Goal: Information Seeking & Learning: Check status

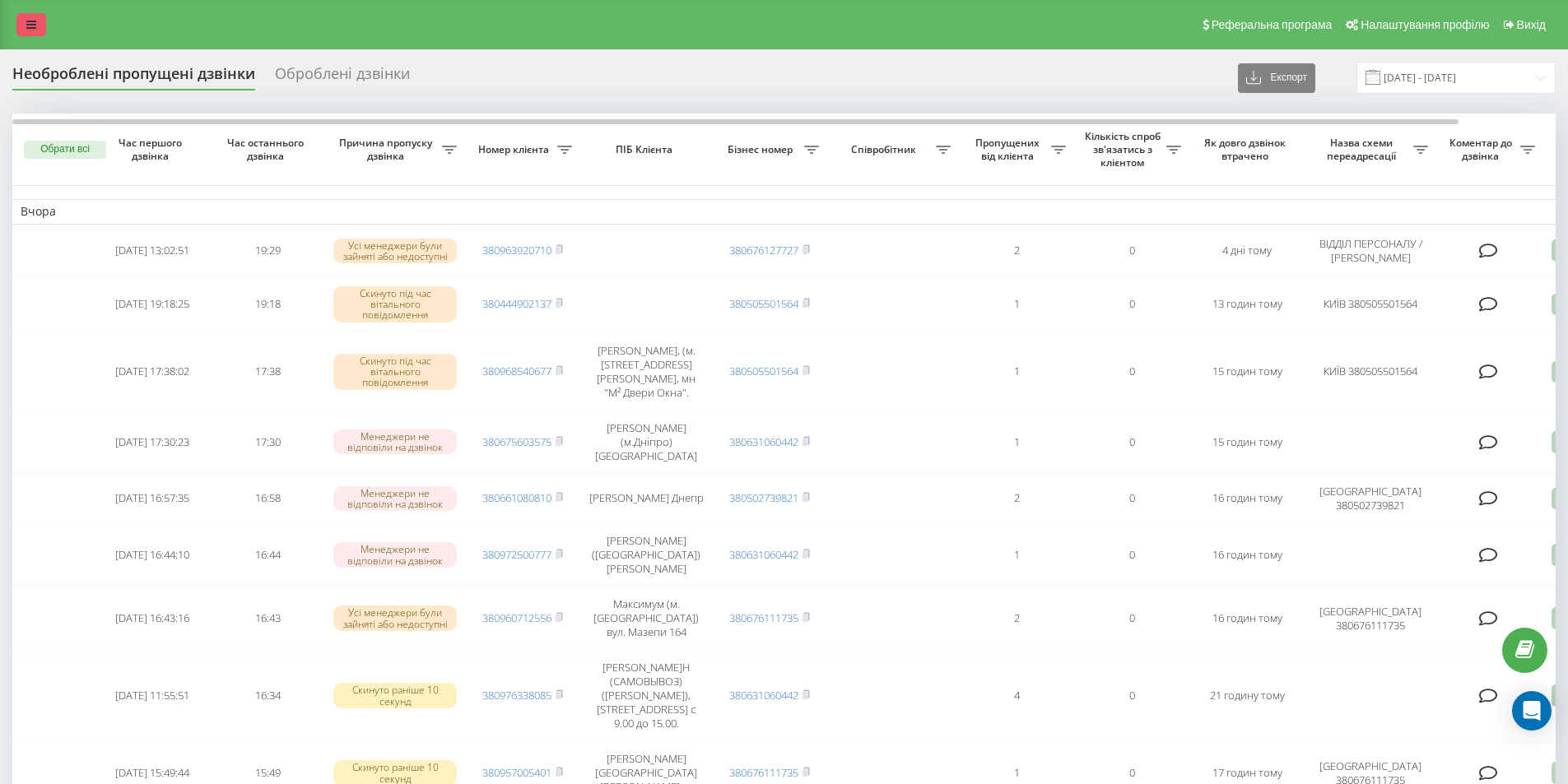
click at [33, 28] on icon at bounding box center [31, 25] width 10 height 12
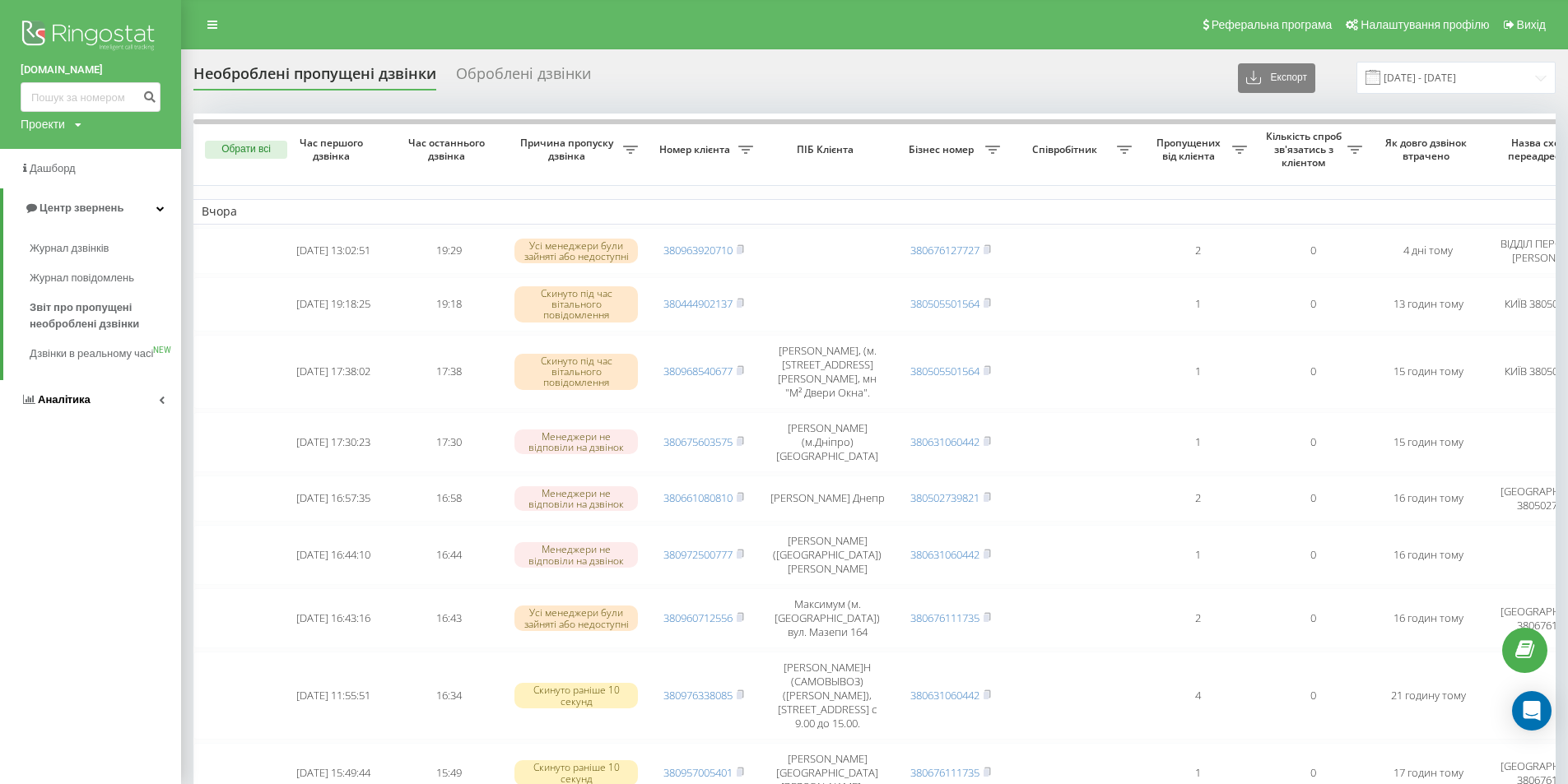
click at [86, 406] on span "Аналiтика" at bounding box center [64, 399] width 53 height 13
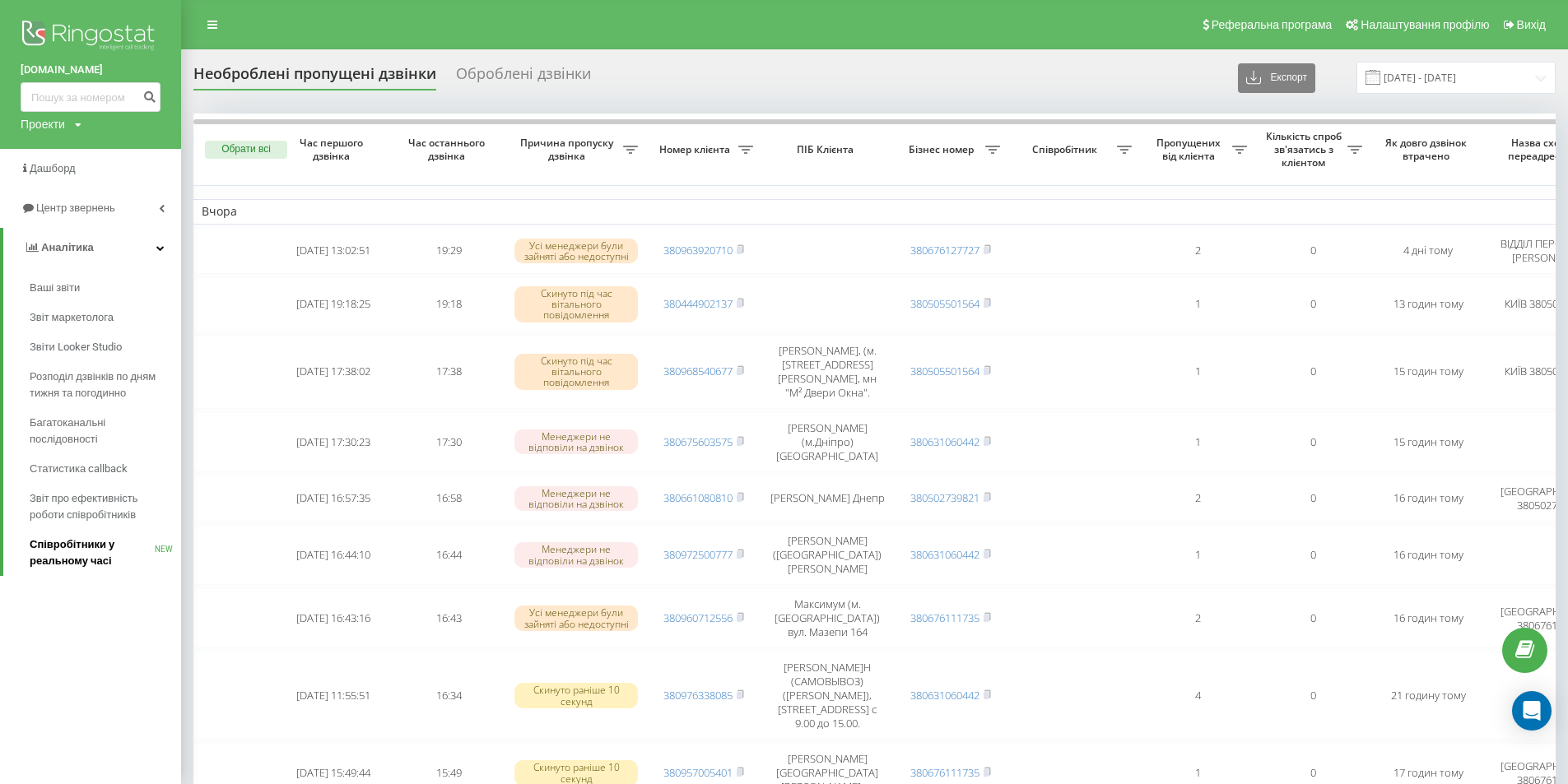
click at [88, 548] on span "Співробітники у реальному часі" at bounding box center [91, 553] width 125 height 33
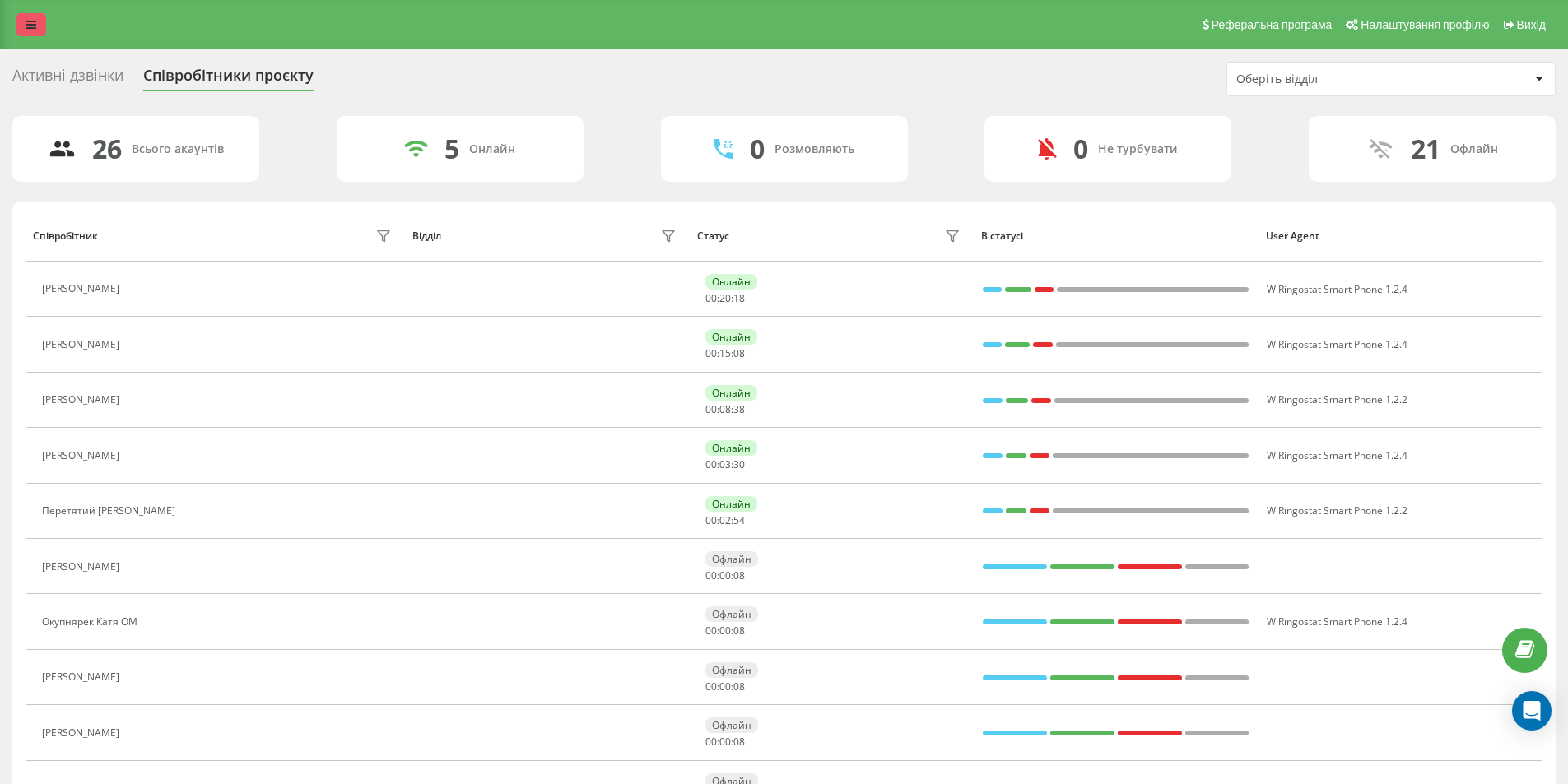
click at [39, 24] on link at bounding box center [31, 24] width 29 height 23
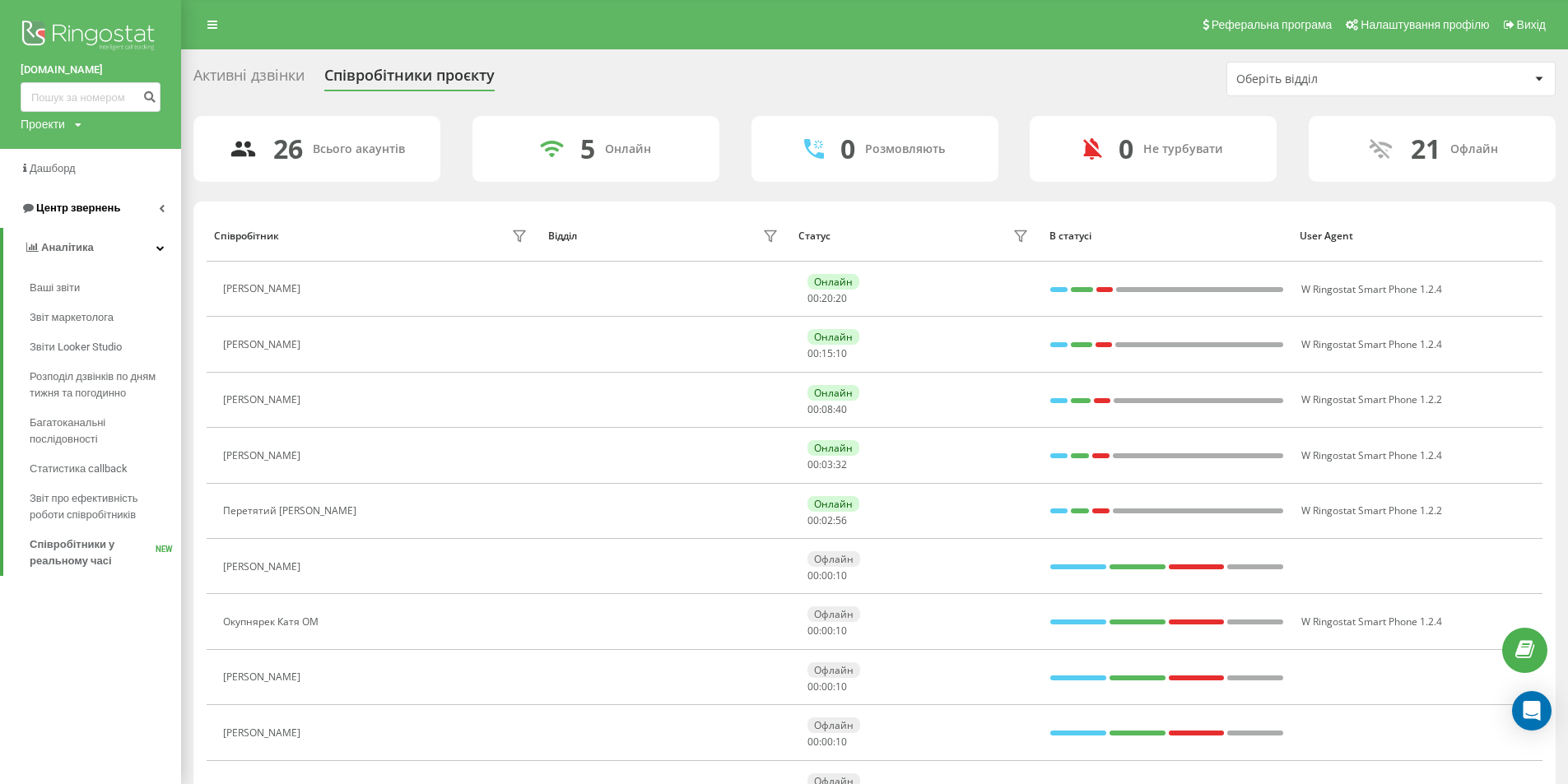
click at [62, 209] on span "Центр звернень" at bounding box center [78, 207] width 84 height 13
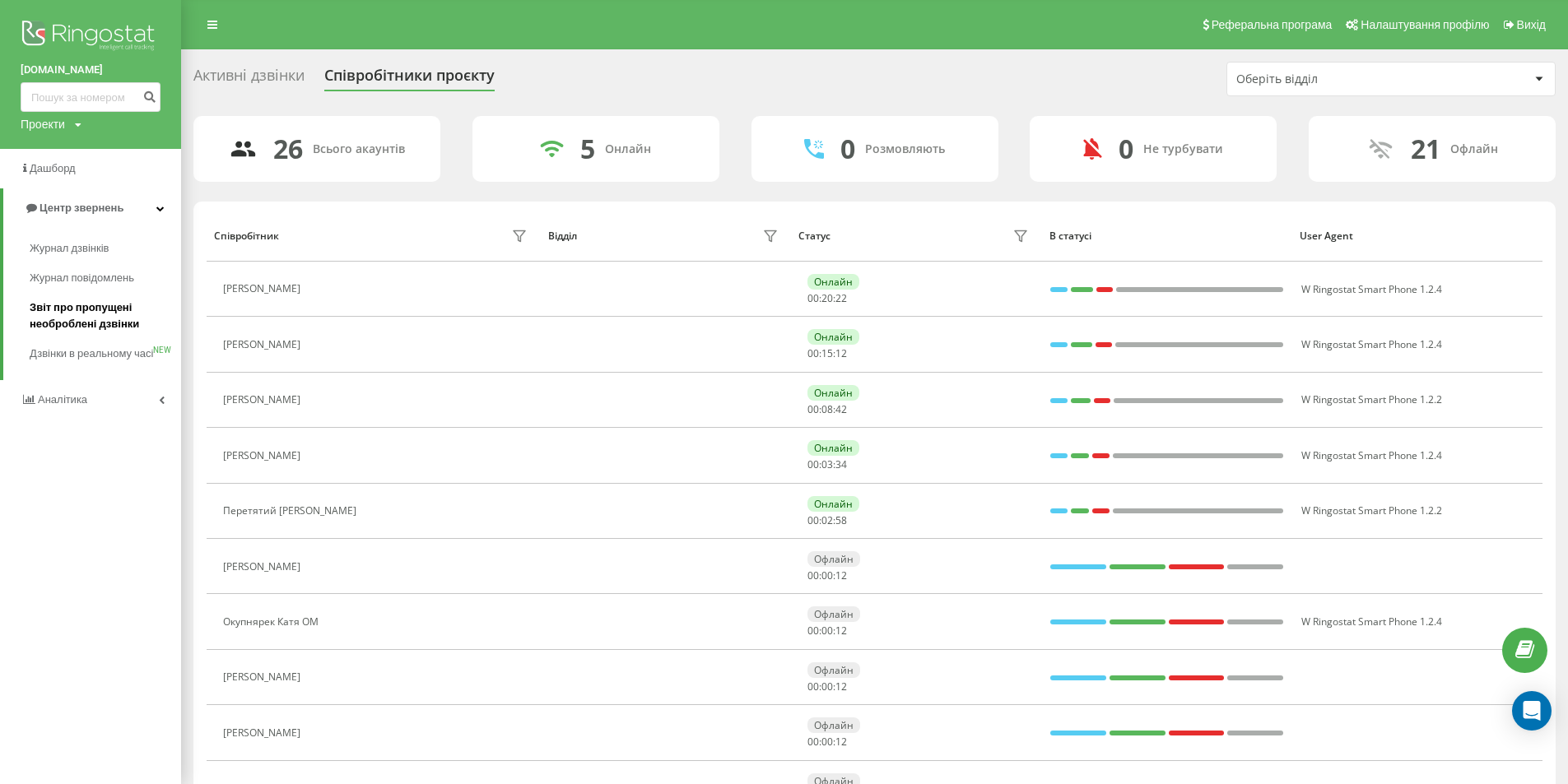
click at [92, 313] on span "Звіт про пропущені необроблені дзвінки" at bounding box center [101, 315] width 143 height 33
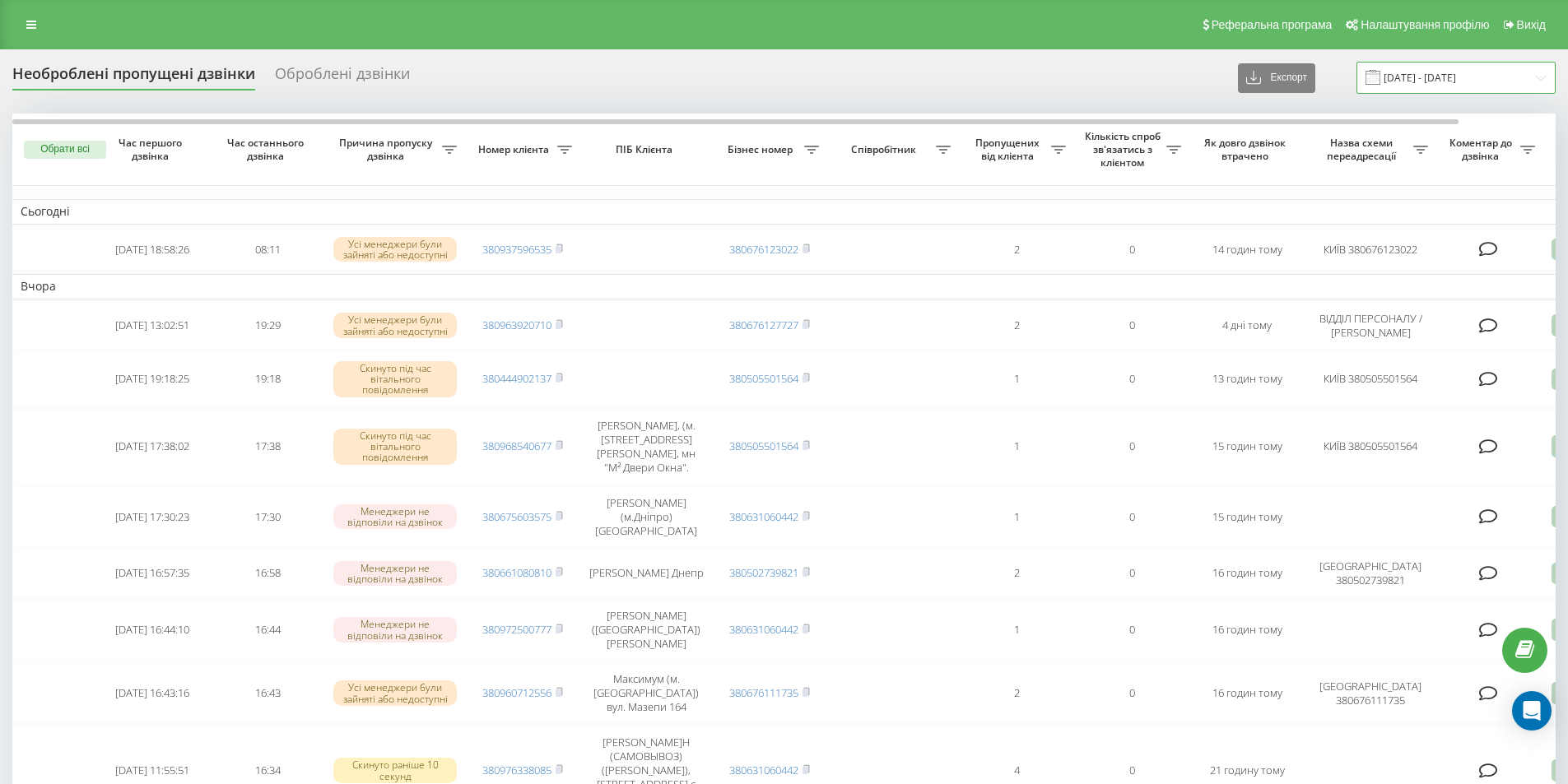
click at [1440, 78] on input "[DATE] - [DATE]" at bounding box center [1456, 78] width 199 height 32
click at [30, 23] on icon at bounding box center [31, 25] width 10 height 12
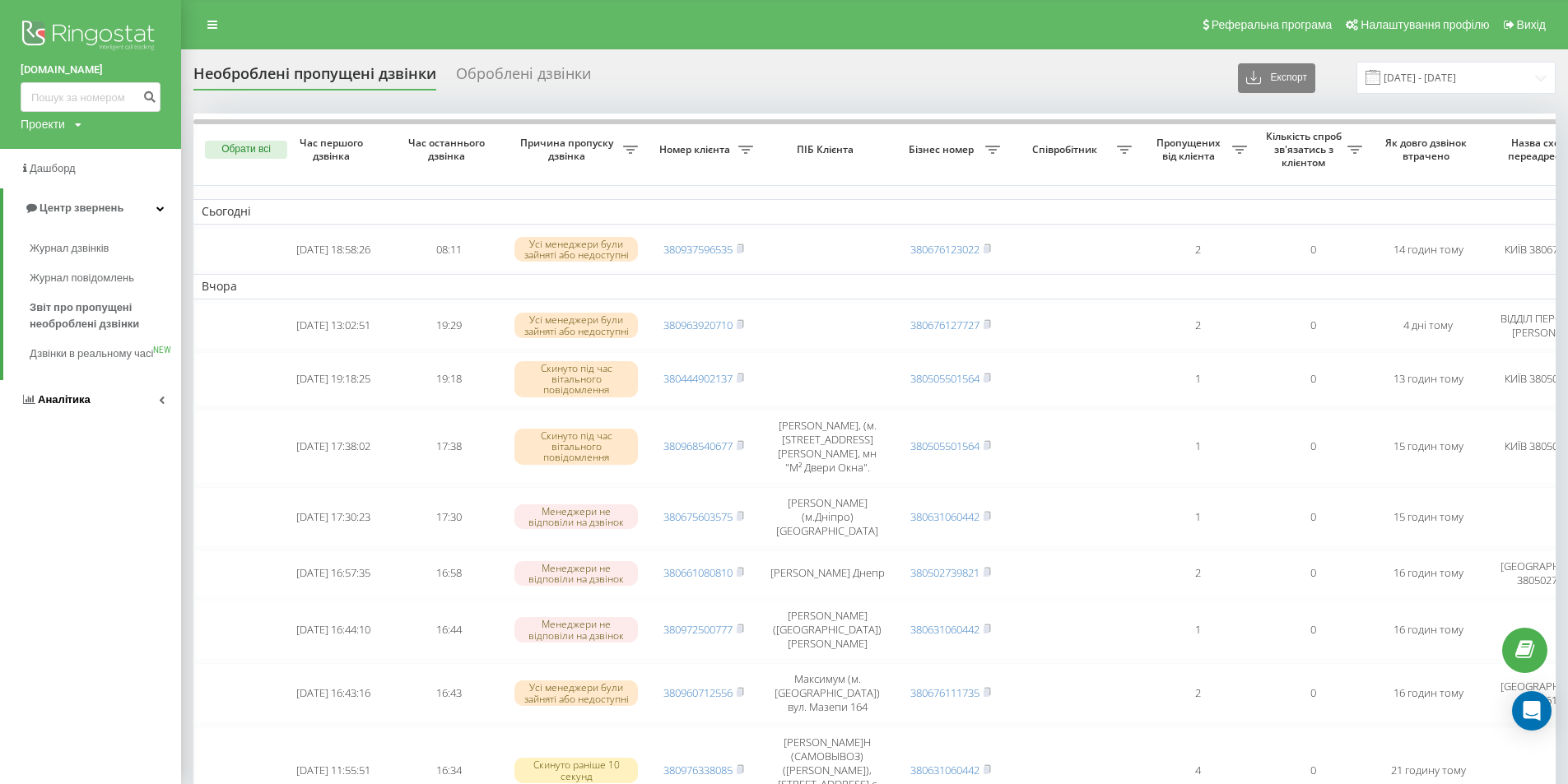
click at [68, 406] on span "Аналiтика" at bounding box center [64, 399] width 53 height 13
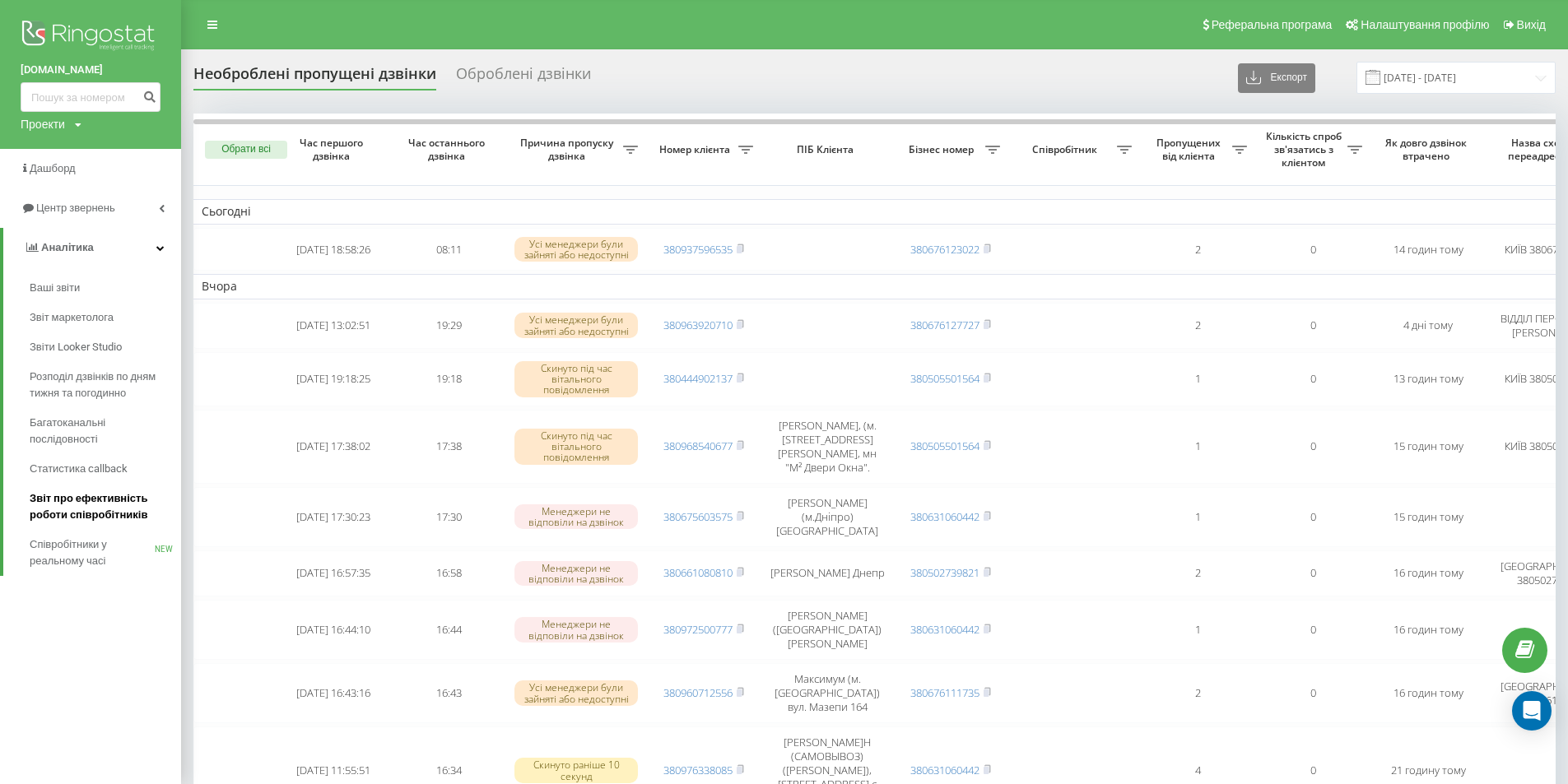
click at [102, 511] on span "Звіт про ефективність роботи співробітників" at bounding box center [101, 506] width 143 height 33
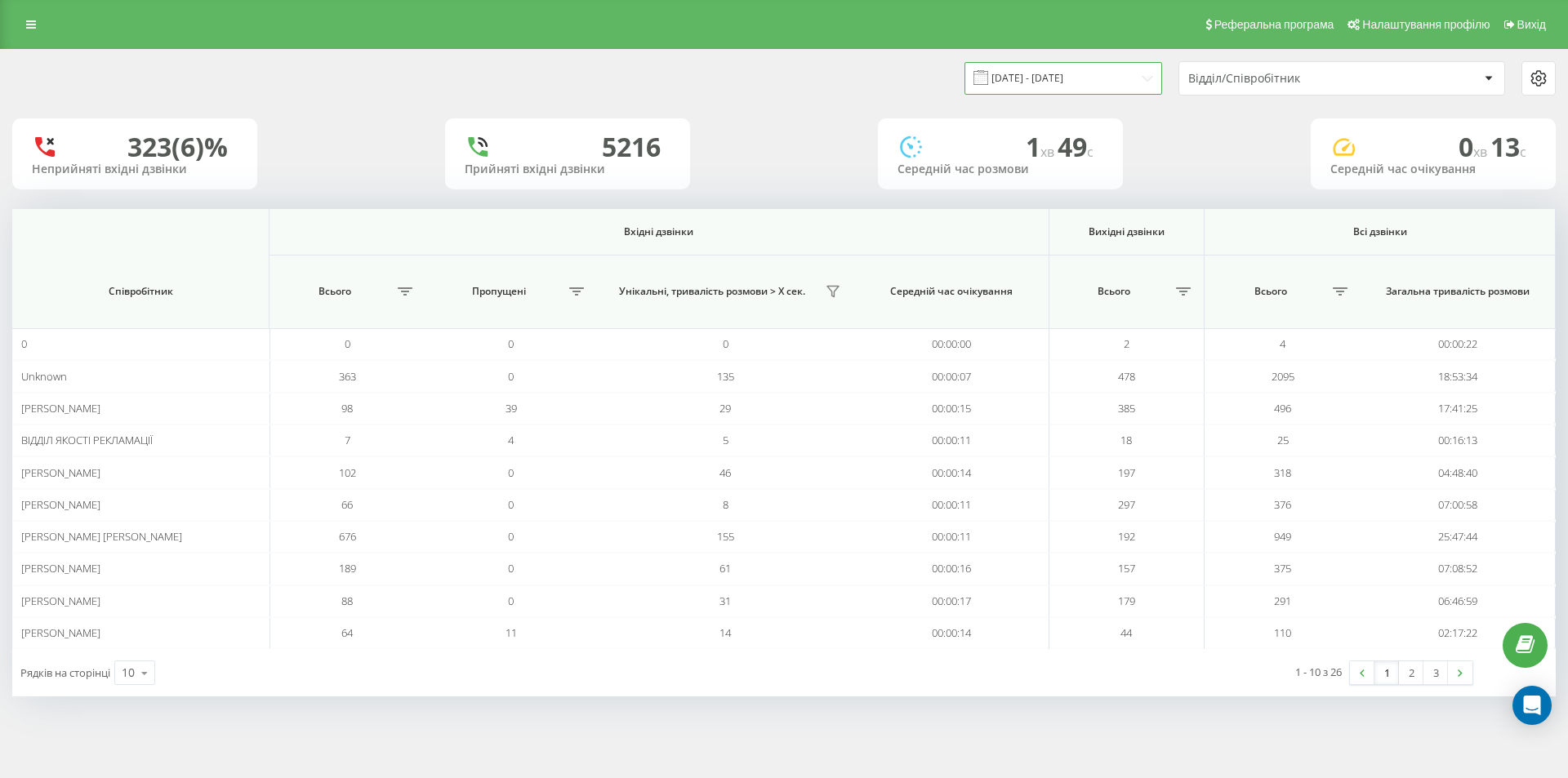
drag, startPoint x: 1071, startPoint y: 71, endPoint x: 1066, endPoint y: 84, distance: 13.9
click at [1071, 70] on input "[DATE] - [DATE]" at bounding box center [1063, 78] width 197 height 32
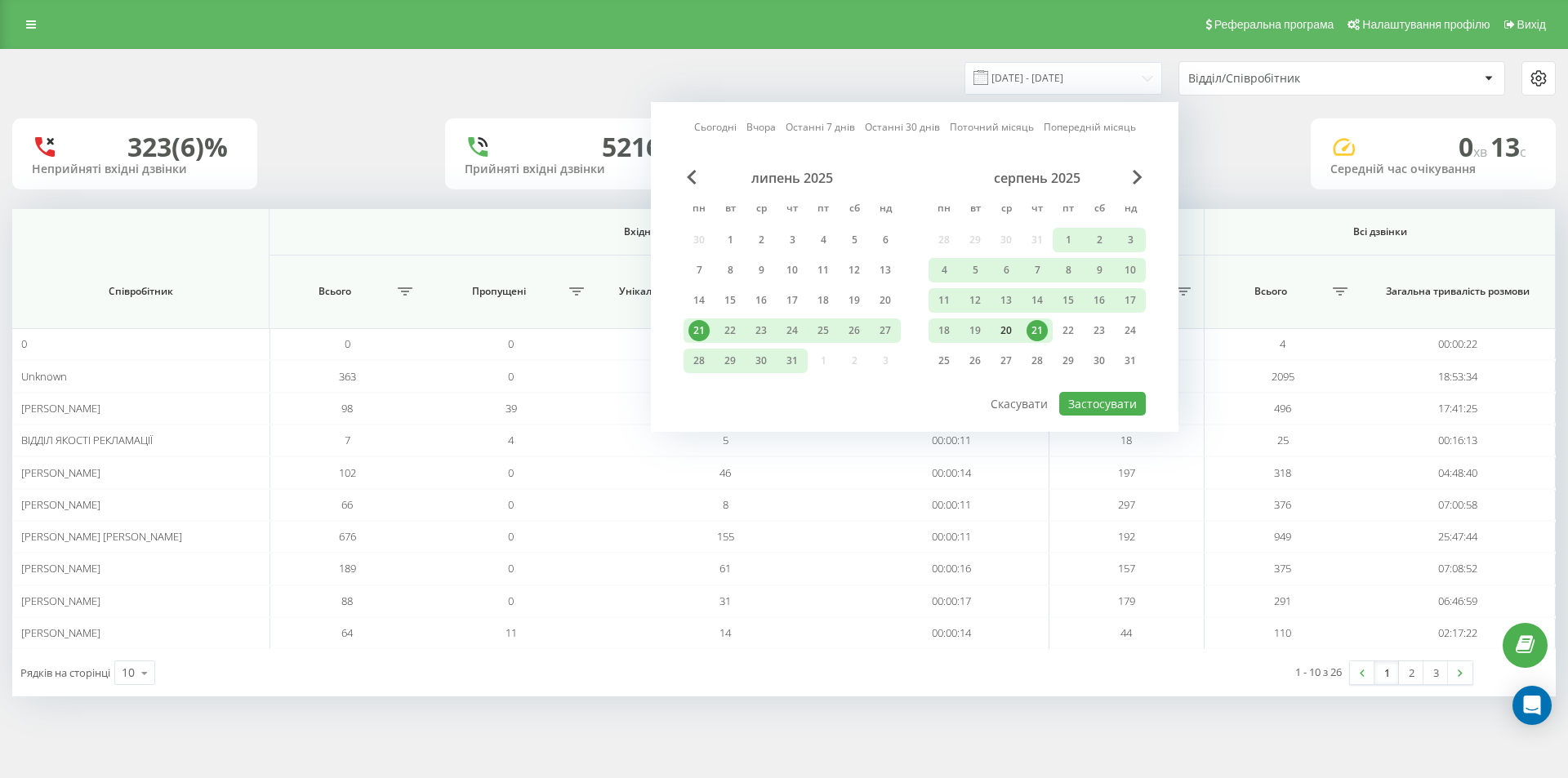
click at [1005, 329] on div "20" at bounding box center [1006, 331] width 22 height 22
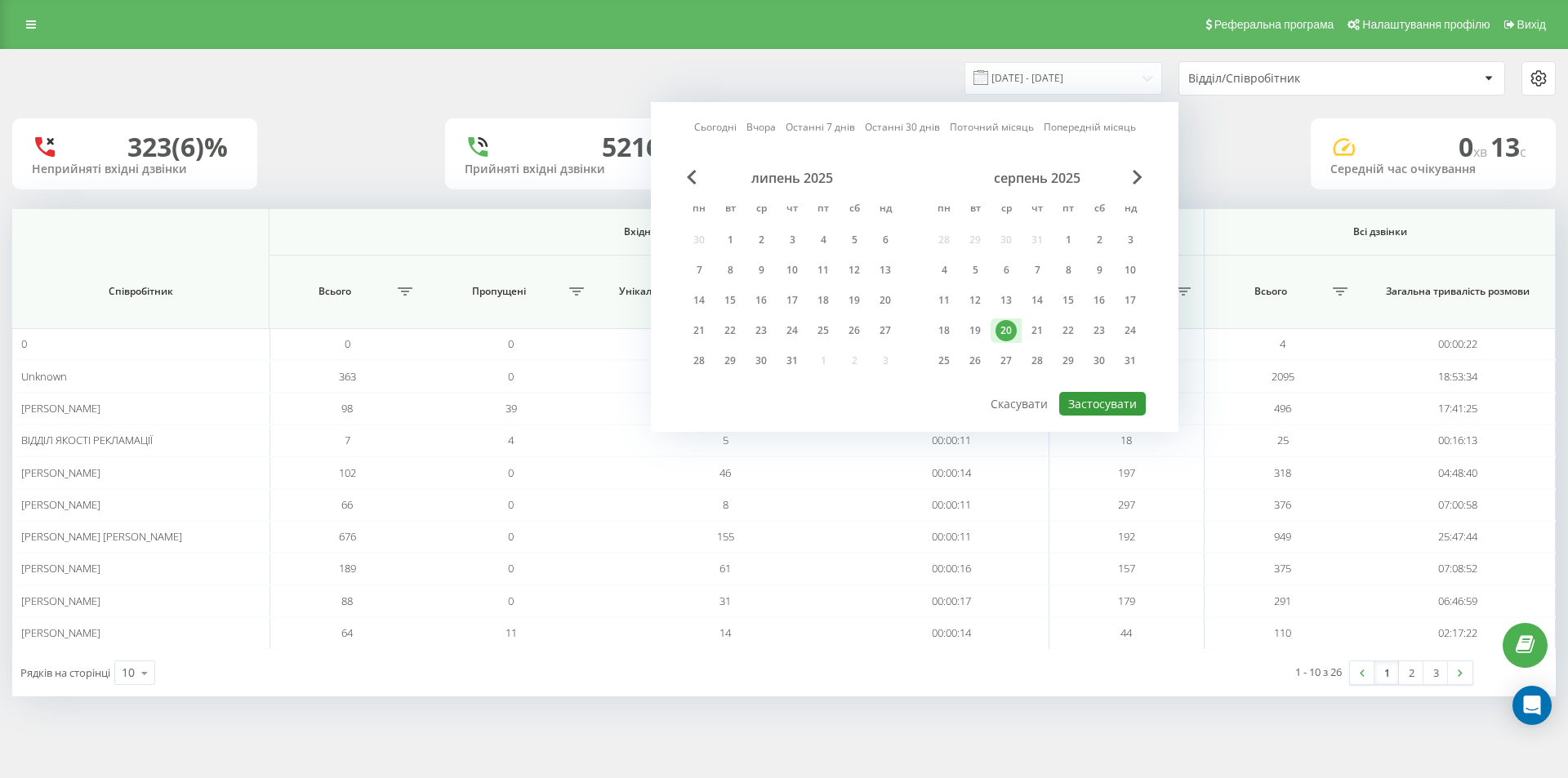
click at [1098, 396] on button "Застосувати" at bounding box center [1103, 404] width 87 height 23
type input "[DATE] - [DATE]"
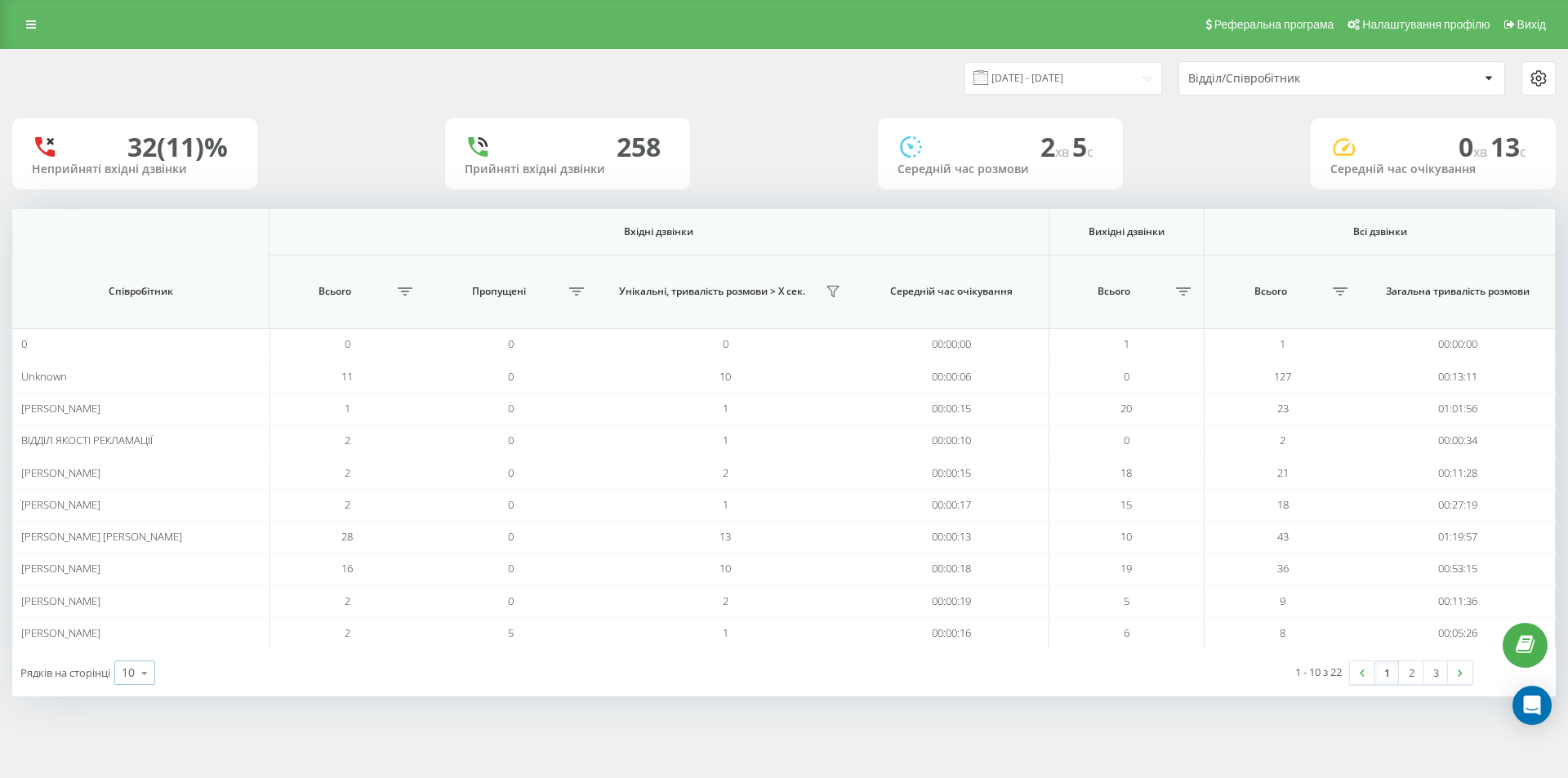
click at [125, 670] on div "10" at bounding box center [128, 673] width 13 height 17
click at [135, 607] on span "25" at bounding box center [128, 602] width 13 height 16
